Goal: Information Seeking & Learning: Learn about a topic

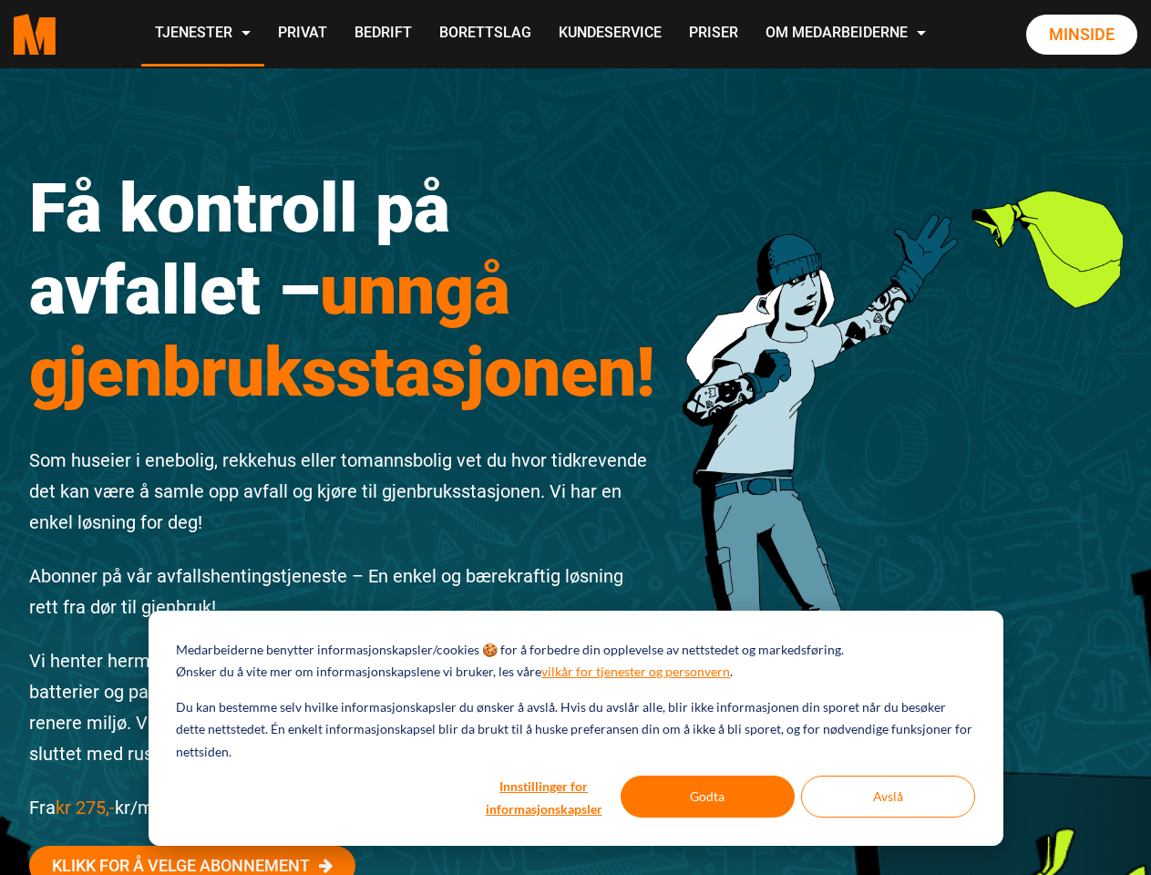
click at [575, 437] on div "Få kontroll på avfallet – unngå gjenbruksstasjonen! Som huseier i enebolig, rek…" at bounding box center [342, 571] width 654 height 890
click at [545, 796] on button "Innstillinger for informasjonskapsler" at bounding box center [544, 796] width 140 height 42
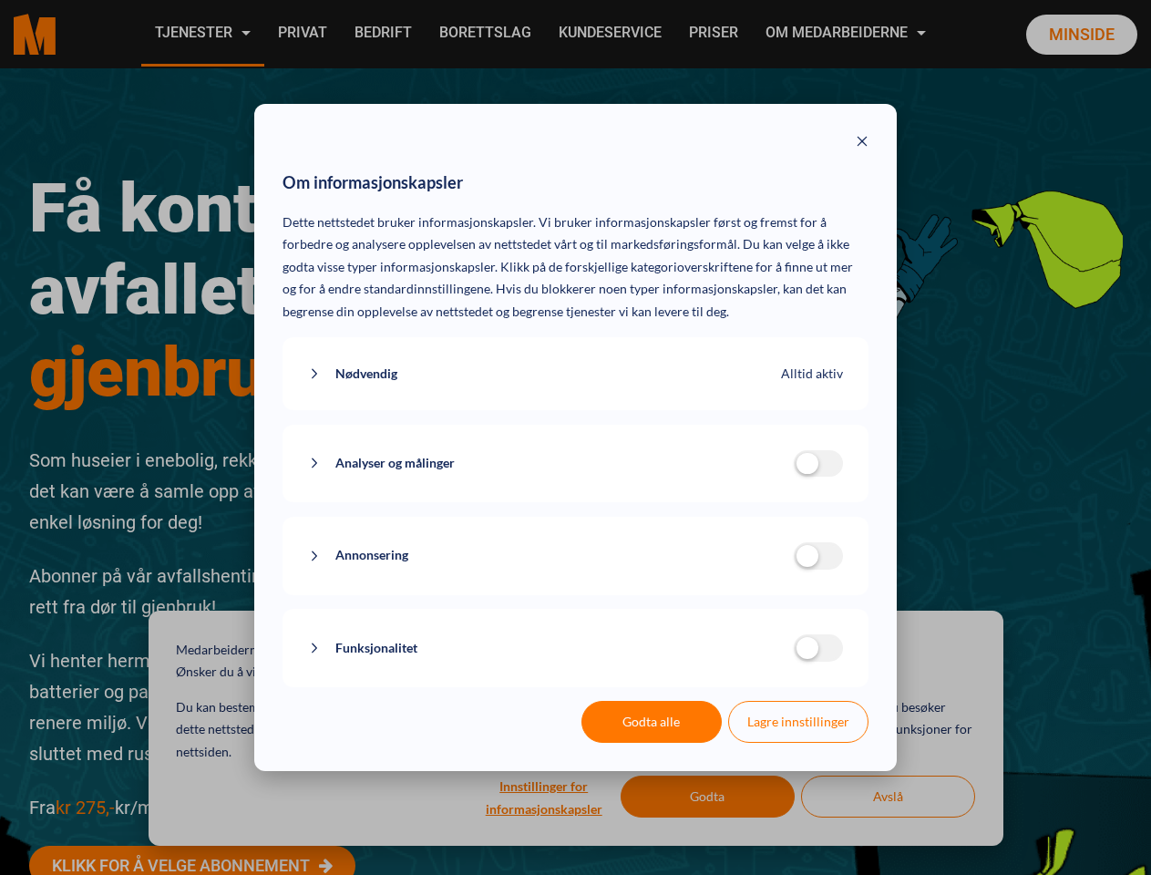
click at [708, 796] on div "Om informasjonskapsler Dette nettstedet bruker informasjonskapsler. Vi bruker i…" at bounding box center [575, 437] width 1151 height 875
click at [887, 796] on div "Om informasjonskapsler Dette nettstedet bruker informasjonskapsler. Vi bruker i…" at bounding box center [575, 437] width 1151 height 875
click at [201, 34] on div "Om informasjonskapsler Dette nettstedet bruker informasjonskapsler. Vi bruker i…" at bounding box center [575, 437] width 1151 height 875
click at [847, 34] on div "Om informasjonskapsler Dette nettstedet bruker informasjonskapsler. Vi bruker i…" at bounding box center [575, 437] width 1151 height 875
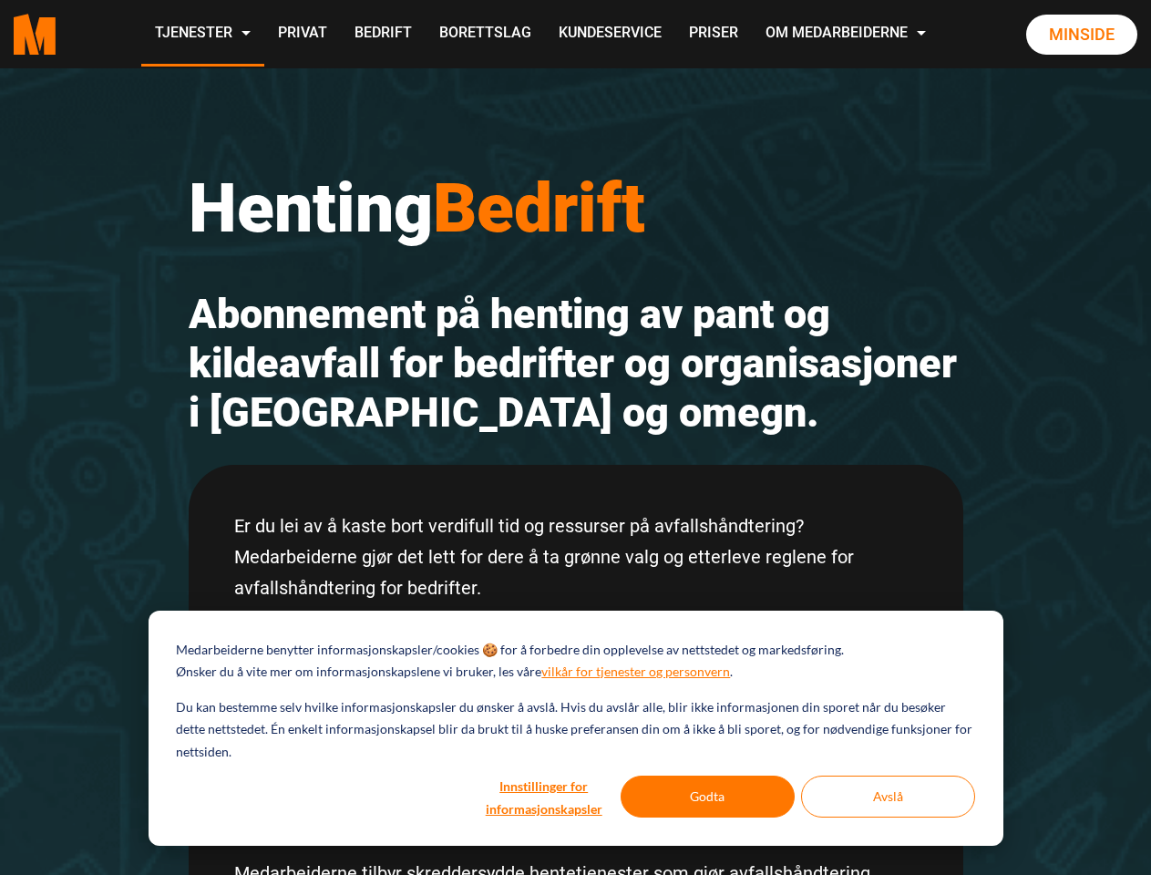
click at [575, 437] on h2 "Abonnement på henting av pant og kildeavfall for bedrifter og organisasjoner i …" at bounding box center [576, 364] width 774 height 148
click at [545, 796] on button "Innstillinger for informasjonskapsler" at bounding box center [544, 796] width 140 height 42
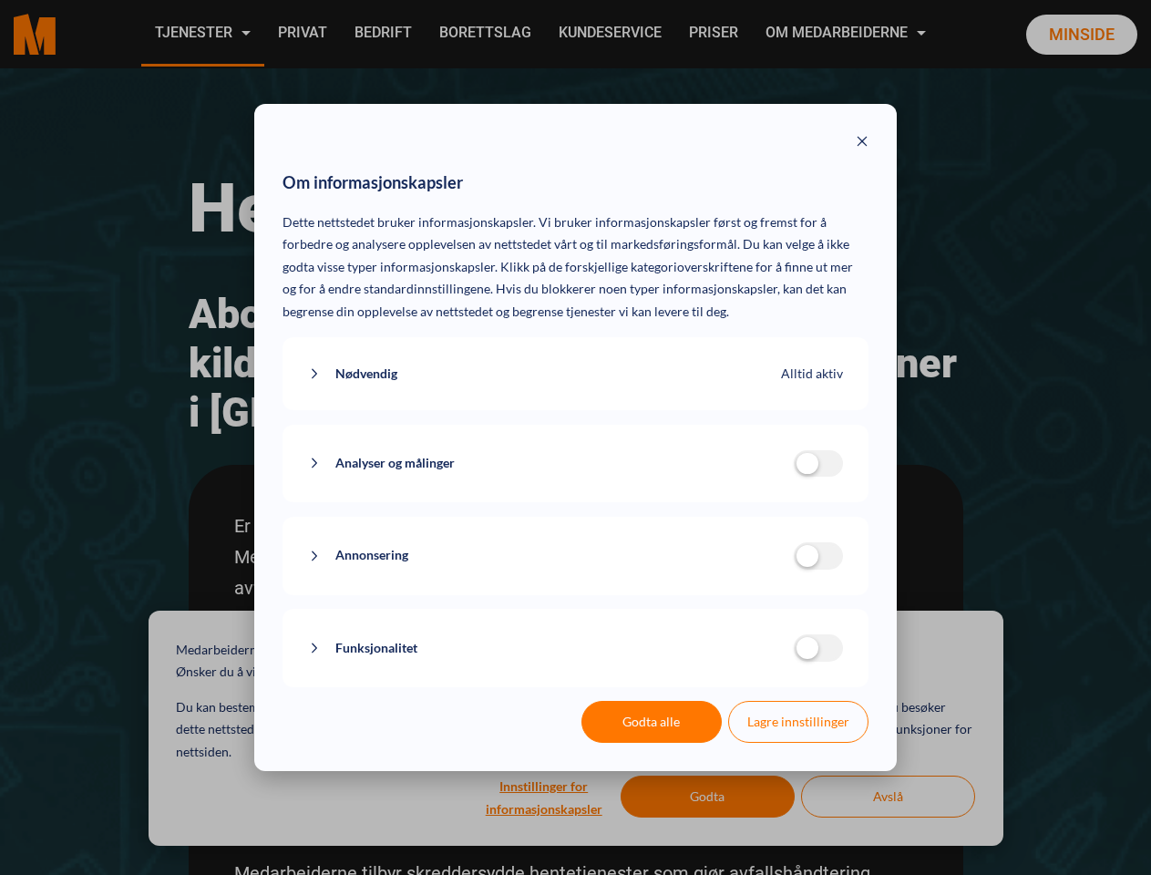
click at [708, 796] on div "Om informasjonskapsler Dette nettstedet bruker informasjonskapsler. Vi bruker i…" at bounding box center [575, 437] width 1151 height 875
click at [887, 796] on div "Om informasjonskapsler Dette nettstedet bruker informasjonskapsler. Vi bruker i…" at bounding box center [575, 437] width 1151 height 875
click at [201, 34] on div "Om informasjonskapsler Dette nettstedet bruker informasjonskapsler. Vi bruker i…" at bounding box center [575, 437] width 1151 height 875
click at [847, 34] on div "Om informasjonskapsler Dette nettstedet bruker informasjonskapsler. Vi bruker i…" at bounding box center [575, 437] width 1151 height 875
